Goal: Obtain resource: Obtain resource

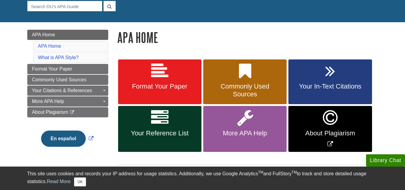
scroll to position [61, 0]
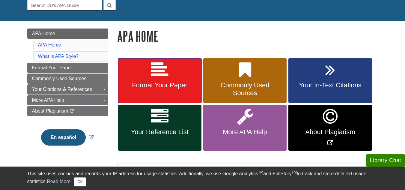
click at [162, 74] on icon at bounding box center [159, 69] width 17 height 17
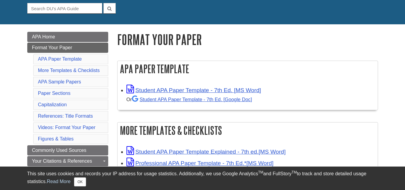
scroll to position [58, 0]
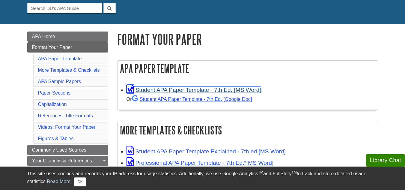
click at [177, 90] on link "Student APA Paper Template - 7th Ed. [MS Word]" at bounding box center [193, 90] width 135 height 6
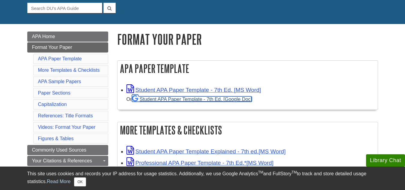
click at [185, 99] on link "Student APA Paper Template - 7th Ed. [Google Doc]" at bounding box center [192, 98] width 120 height 5
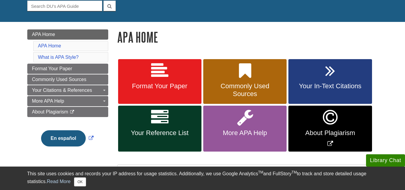
scroll to position [61, 0]
